Goal: Find specific page/section: Find specific page/section

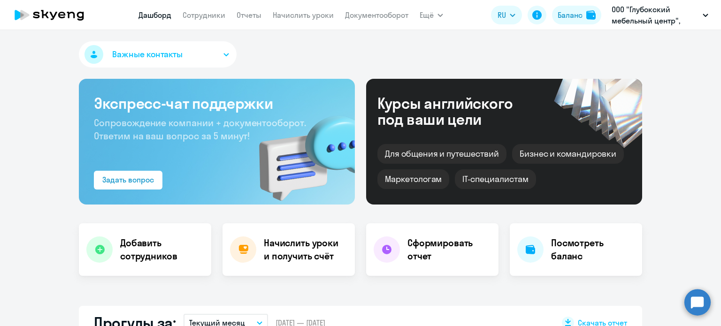
select select "30"
click at [573, 19] on div "Баланс" at bounding box center [569, 14] width 25 height 11
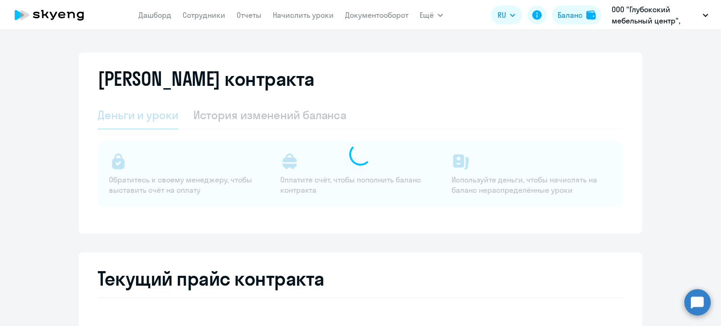
select select "english_adult_not_native_speaker"
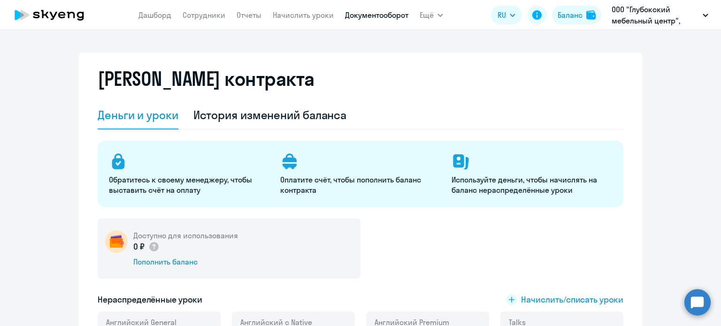
click at [381, 13] on link "Документооборот" at bounding box center [376, 14] width 63 height 9
